Goal: Task Accomplishment & Management: Complete application form

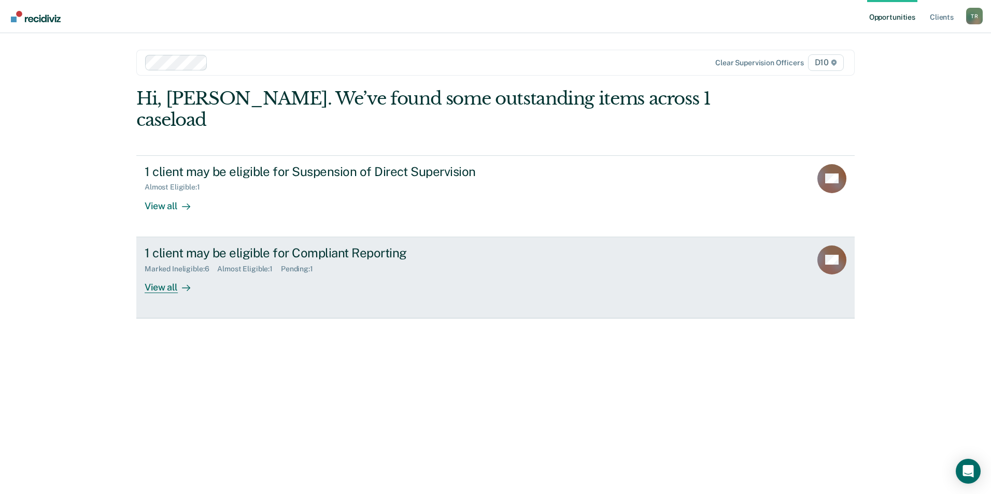
click at [239, 246] on div "1 client may be eligible for Compliant Reporting" at bounding box center [327, 253] width 364 height 15
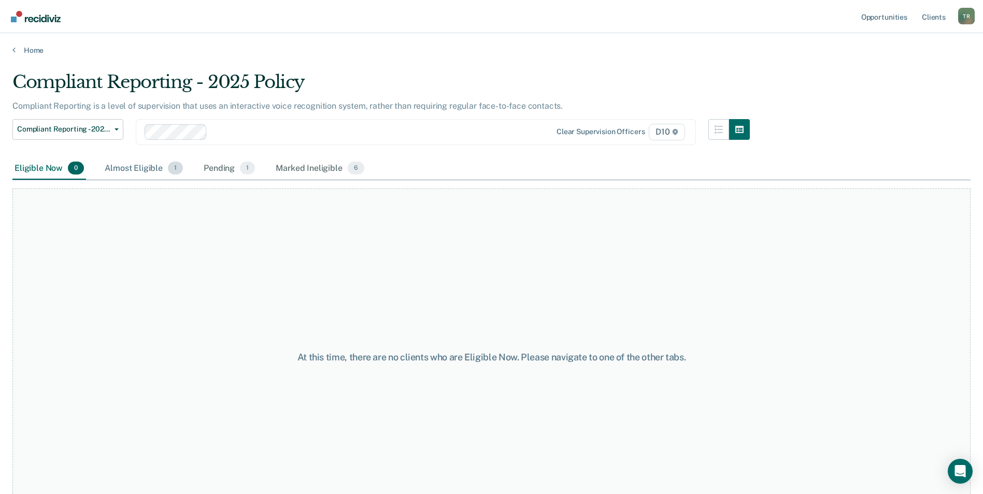
click at [138, 167] on div "Almost Eligible 1" at bounding box center [144, 169] width 82 height 23
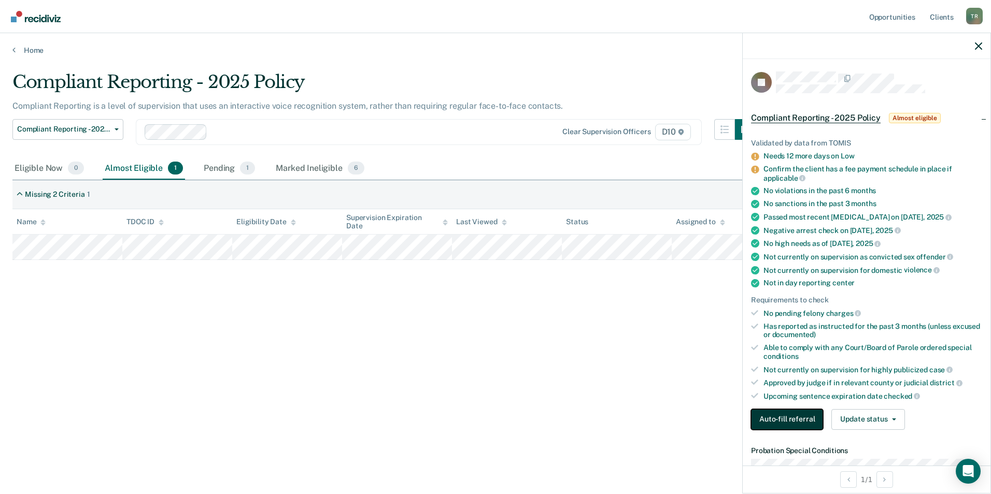
click at [786, 415] on button "Auto-fill referral" at bounding box center [787, 419] width 72 height 21
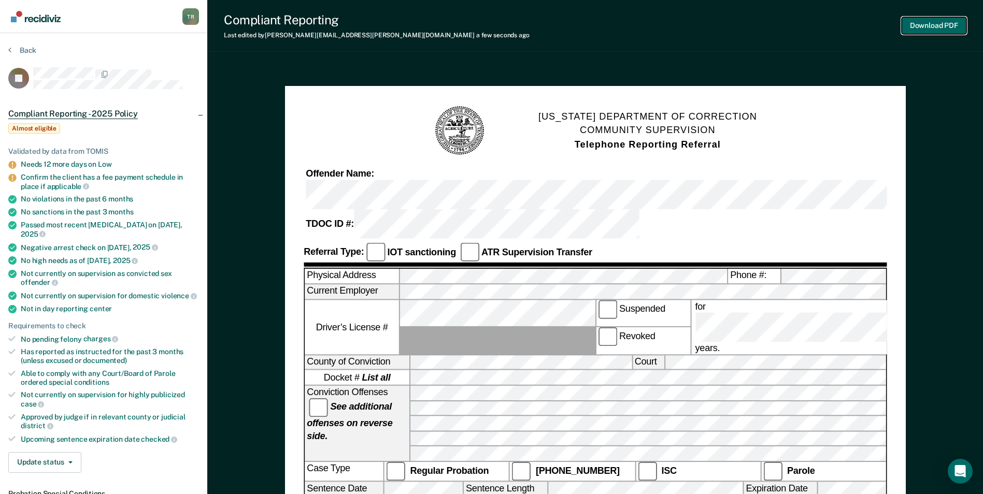
click at [954, 30] on button "Download PDF" at bounding box center [934, 25] width 65 height 17
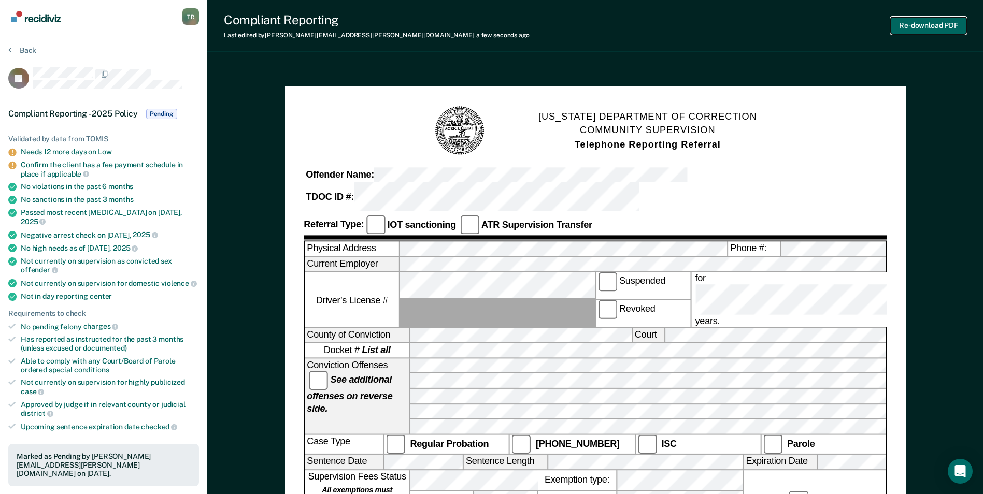
click at [926, 26] on button "Re-download PDF" at bounding box center [929, 25] width 76 height 17
click at [17, 50] on button "Back" at bounding box center [22, 50] width 28 height 9
